Goal: Information Seeking & Learning: Get advice/opinions

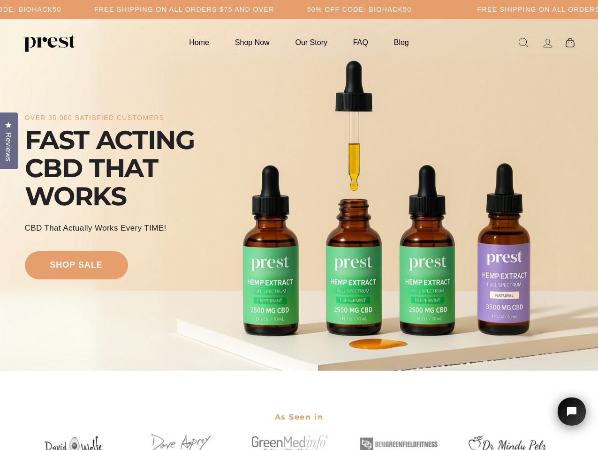
click at [299, 225] on div "over 35,000 satisfied customers FAST ACTING CBD THAT WORKS CBD That Actually Wo…" at bounding box center [299, 195] width 549 height 277
click at [274, 9] on h5 "Free Shipping on all orders $75 and over" at bounding box center [184, 10] width 180 height 8
click at [299, 195] on div "over 35,000 satisfied customers FAST ACTING CBD THAT WORKS CBD That Actually Wo…" at bounding box center [299, 195] width 549 height 277
click at [9, 140] on span "Reviews" at bounding box center [8, 147] width 12 height 30
click at [572, 412] on icon "Open chat widget" at bounding box center [577, 412] width 15 height 15
